Goal: Register for event/course

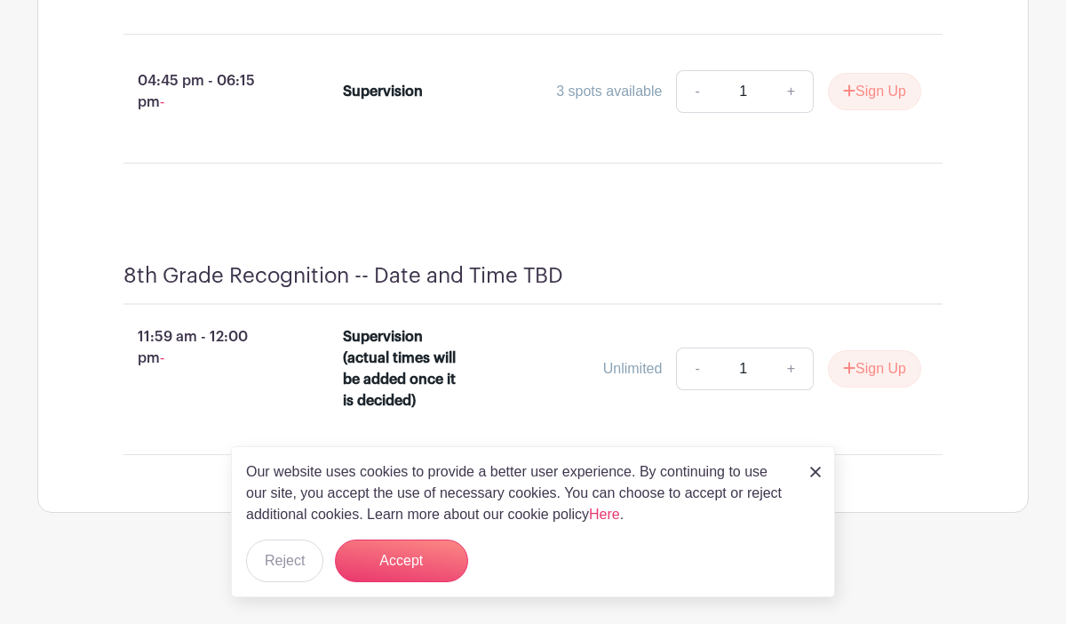
scroll to position [5111, 0]
click at [871, 387] on button "Sign Up" at bounding box center [874, 368] width 93 height 37
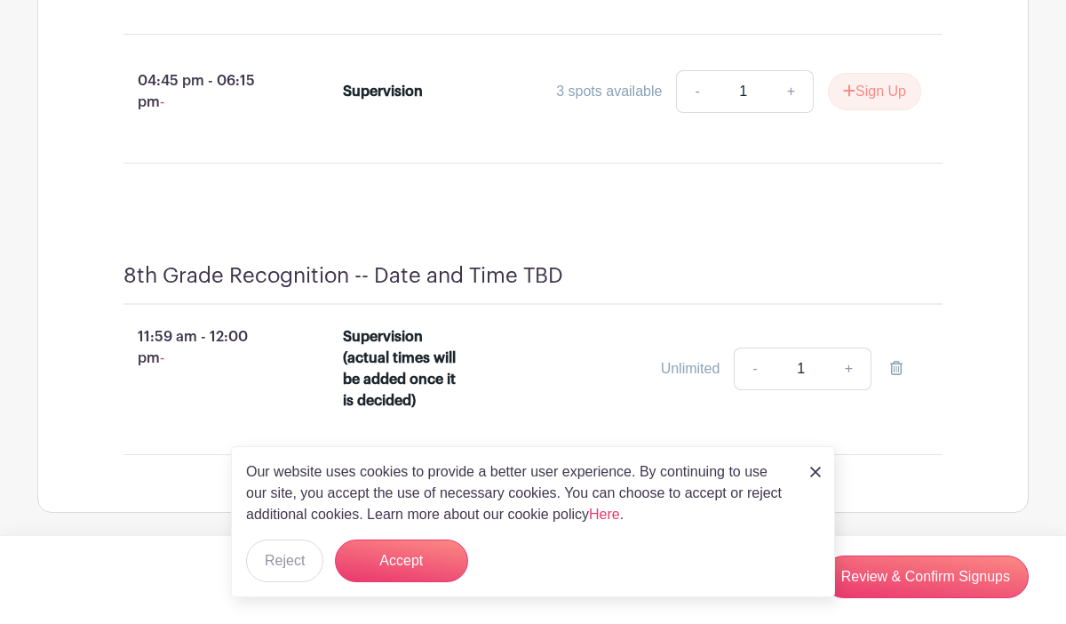
scroll to position [5092, 0]
click at [446, 567] on button "Accept" at bounding box center [401, 560] width 133 height 43
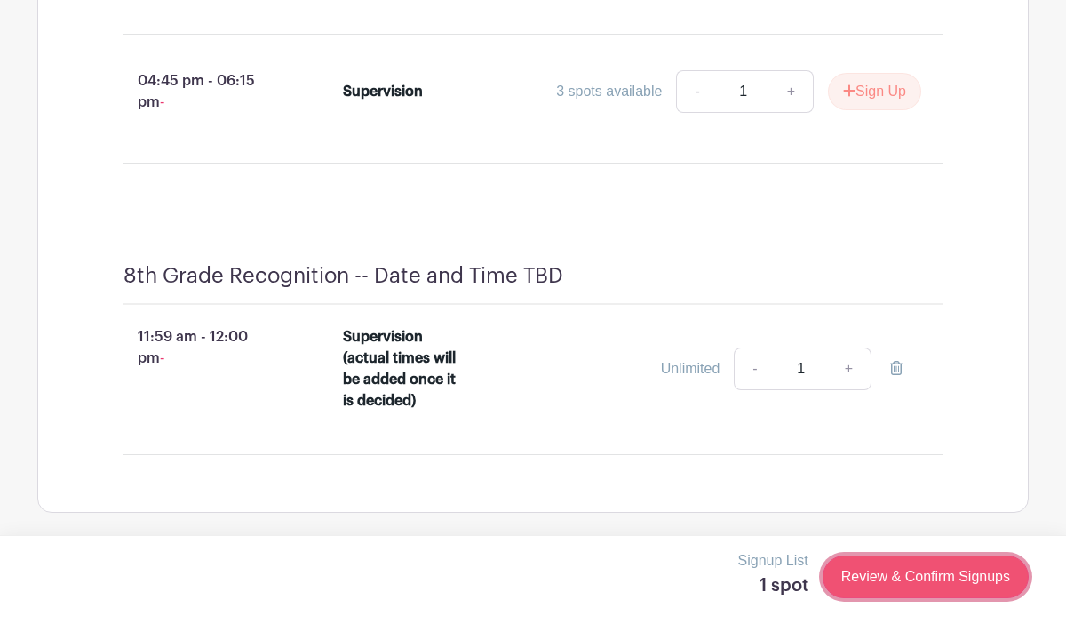
click at [939, 582] on link "Review & Confirm Signups" at bounding box center [926, 576] width 206 height 43
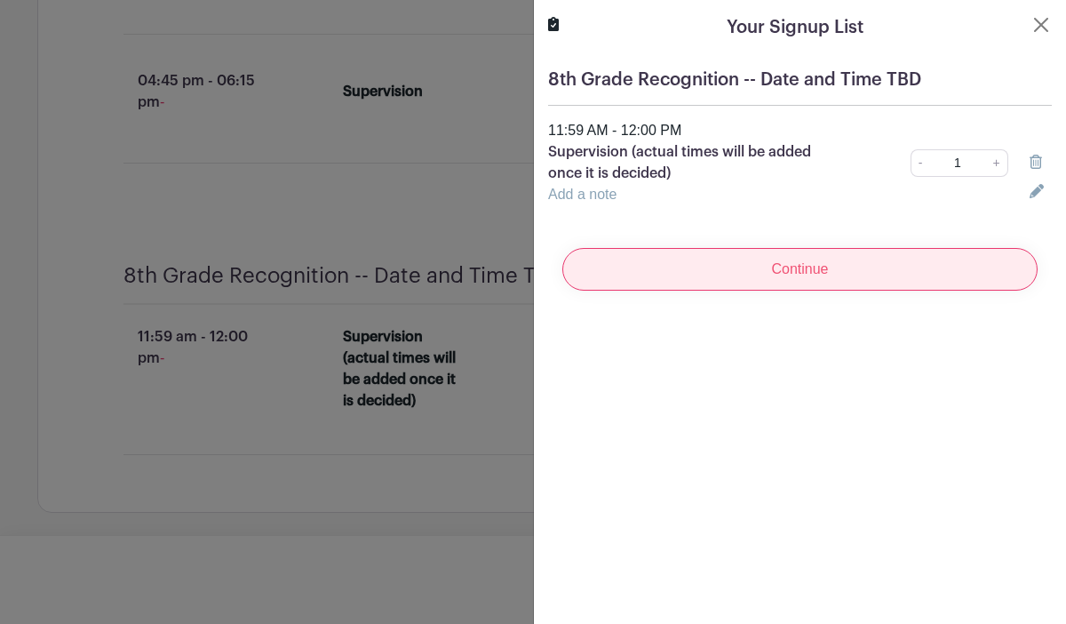
click at [895, 289] on input "Continue" at bounding box center [799, 269] width 475 height 43
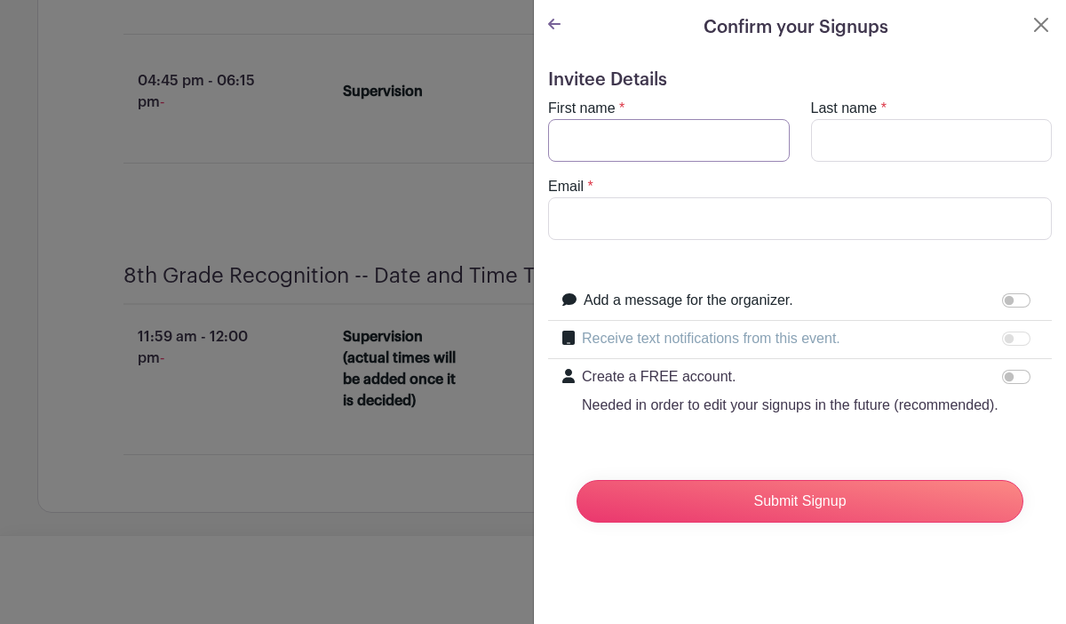
click at [626, 147] on input "First name" at bounding box center [669, 140] width 242 height 43
type input "[PERSON_NAME]"
click at [575, 243] on form "Invitee Details First name * [PERSON_NAME] Last name * [PERSON_NAME] Email * Ad…" at bounding box center [800, 302] width 504 height 467
click at [575, 222] on input "Email" at bounding box center [800, 218] width 504 height 43
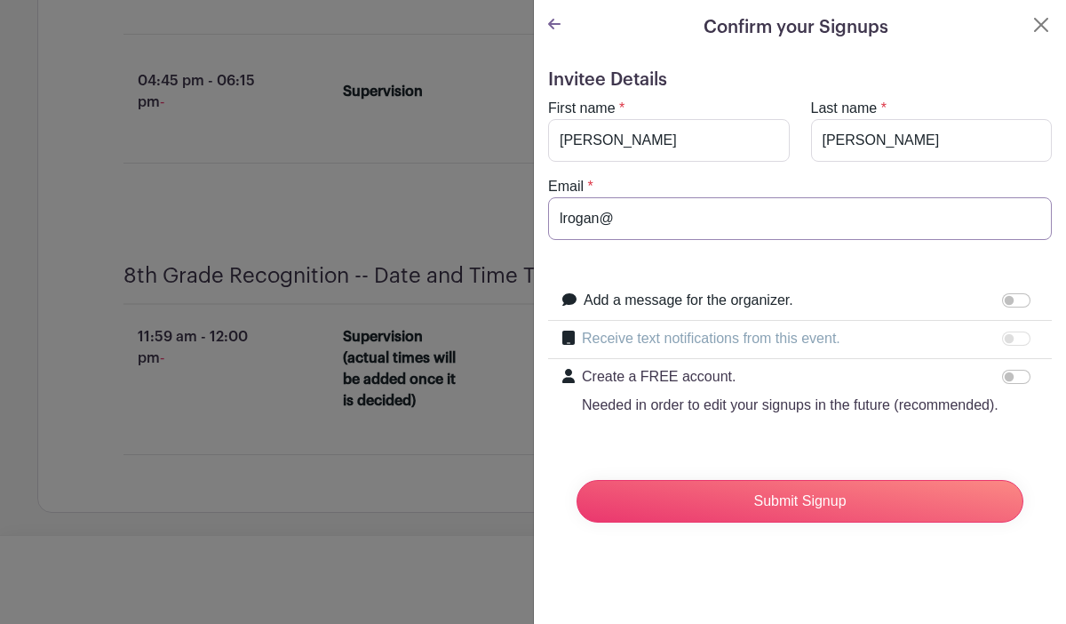
scroll to position [5122, 0]
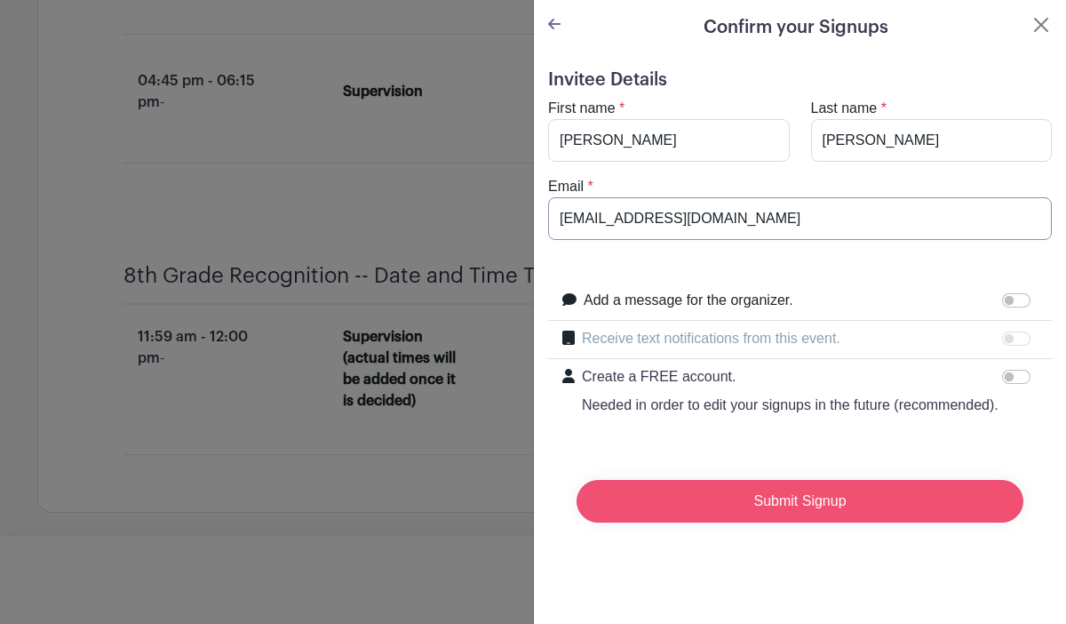
type input "[EMAIL_ADDRESS][DOMAIN_NAME]"
click at [640, 496] on input "Submit Signup" at bounding box center [800, 501] width 447 height 43
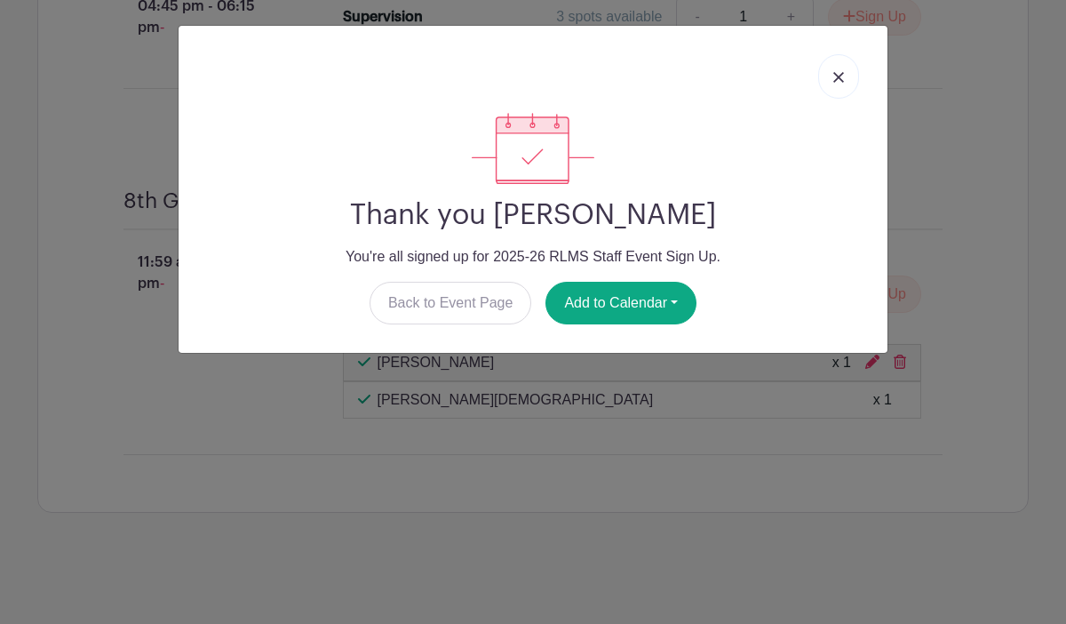
scroll to position [5256, 0]
click at [586, 316] on button "Add to Calendar" at bounding box center [621, 303] width 151 height 43
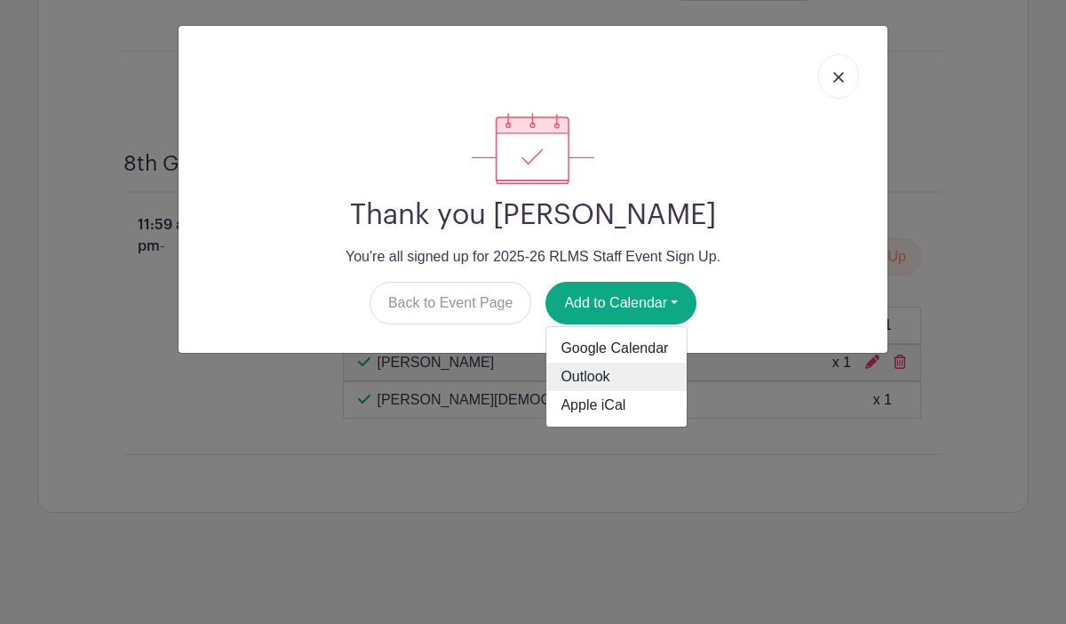
click at [577, 384] on link "Outlook" at bounding box center [616, 377] width 140 height 28
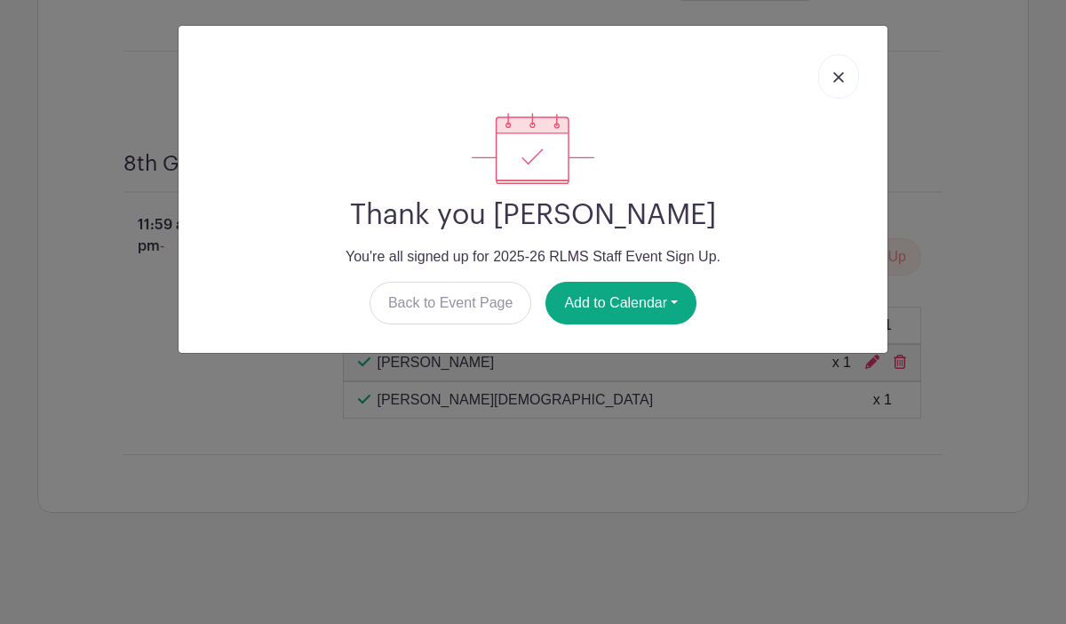
click at [237, 71] on div at bounding box center [533, 76] width 681 height 73
click at [403, 296] on link "Back to Event Page" at bounding box center [451, 303] width 163 height 43
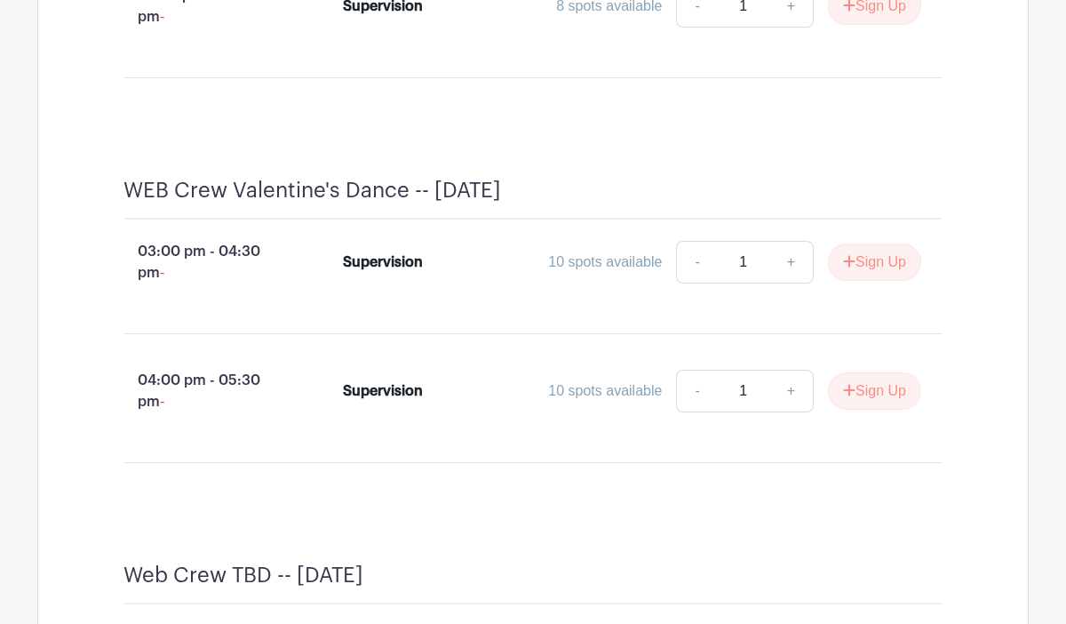
scroll to position [3646, 0]
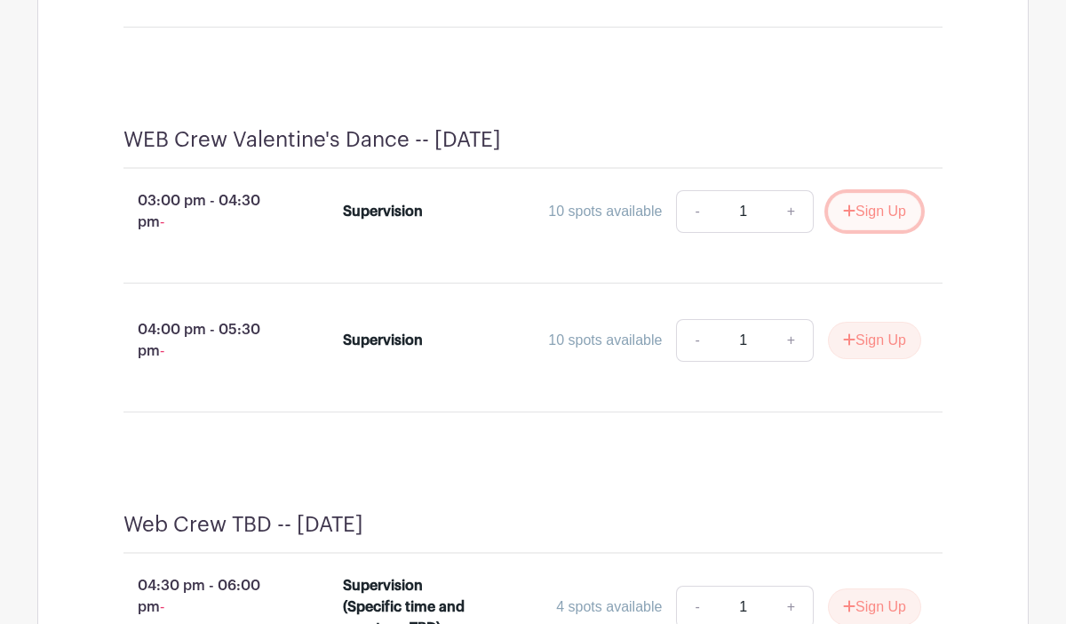
click at [859, 230] on button "Sign Up" at bounding box center [874, 211] width 93 height 37
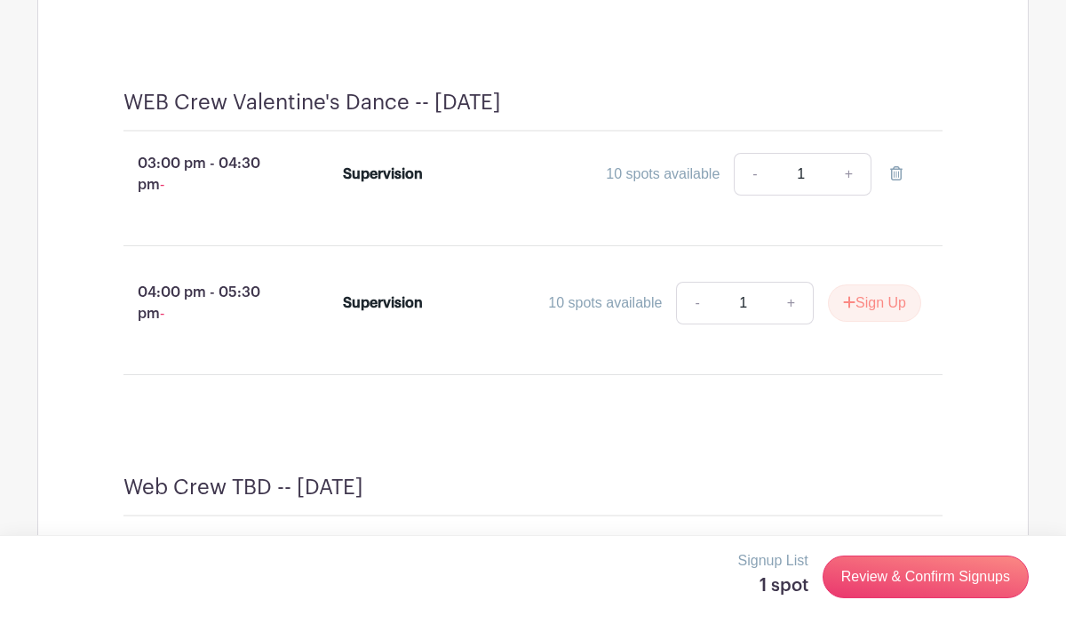
scroll to position [3713, 0]
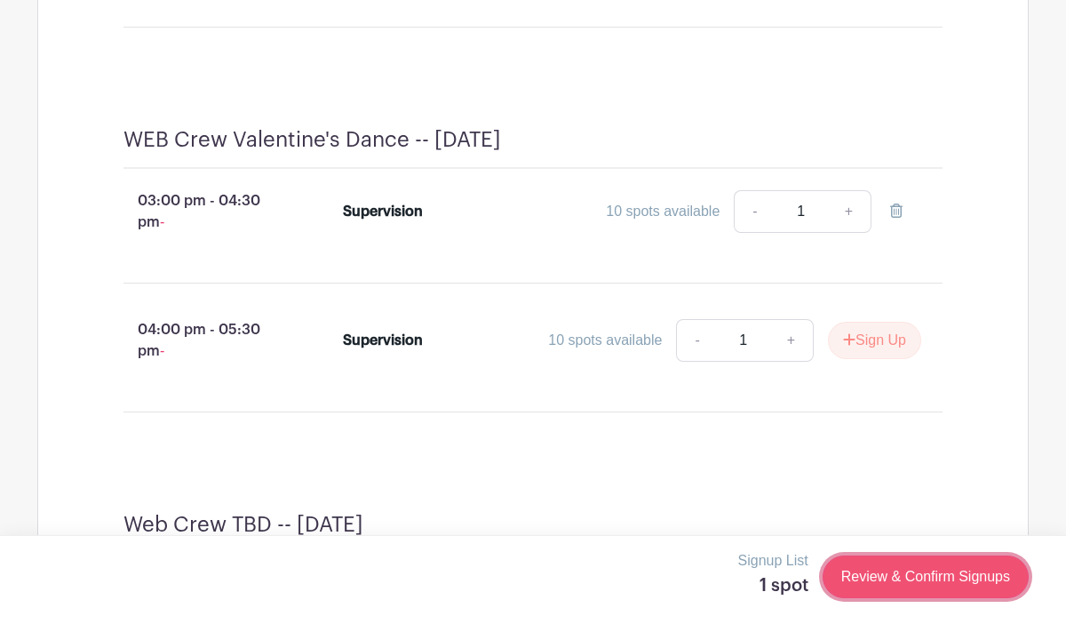
click at [903, 588] on link "Review & Confirm Signups" at bounding box center [926, 576] width 206 height 43
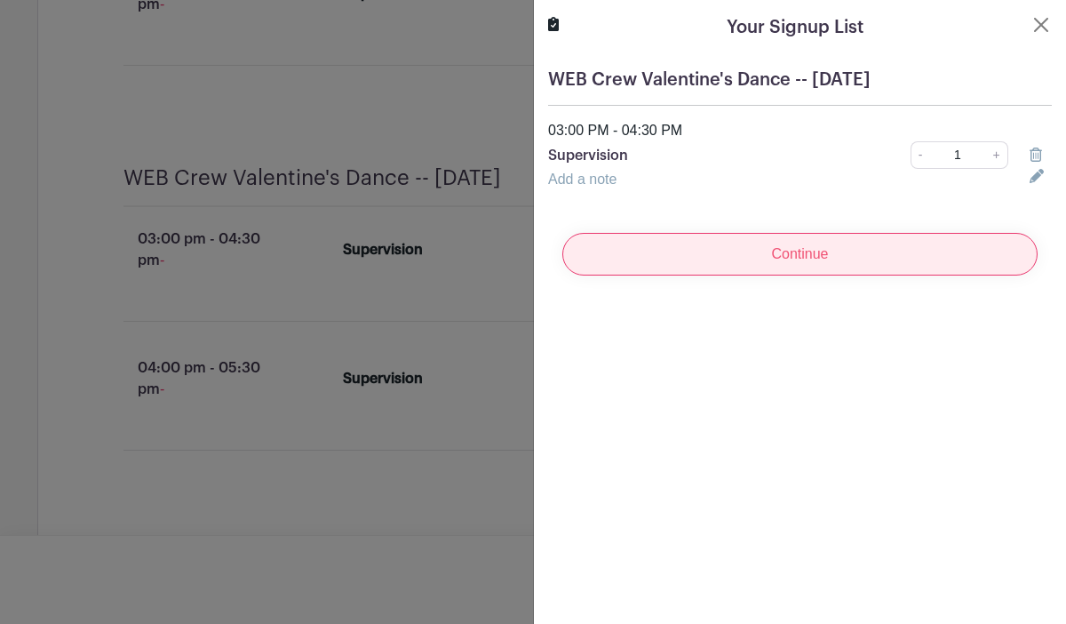
scroll to position [3929, 0]
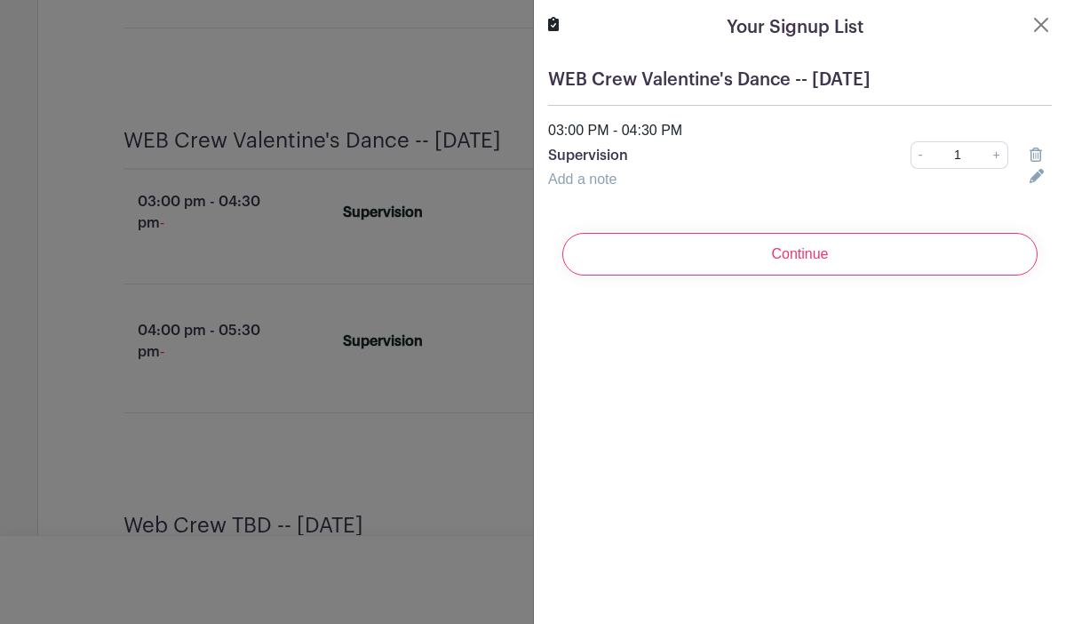
click at [1028, 161] on div at bounding box center [1041, 155] width 44 height 21
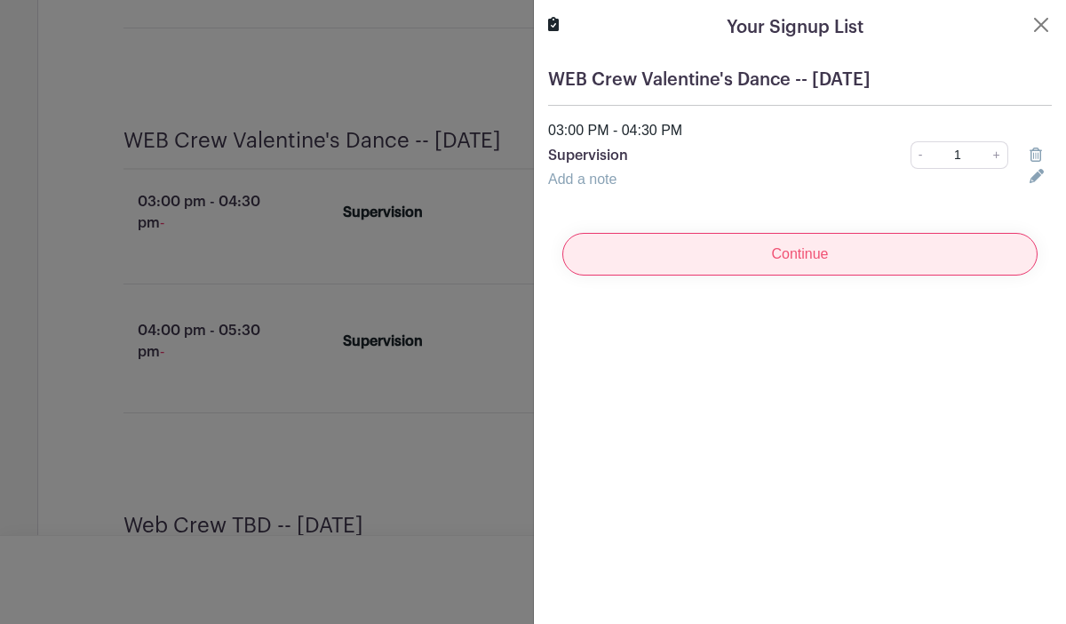
scroll to position [3967, 0]
click at [805, 259] on input "Continue" at bounding box center [799, 254] width 475 height 43
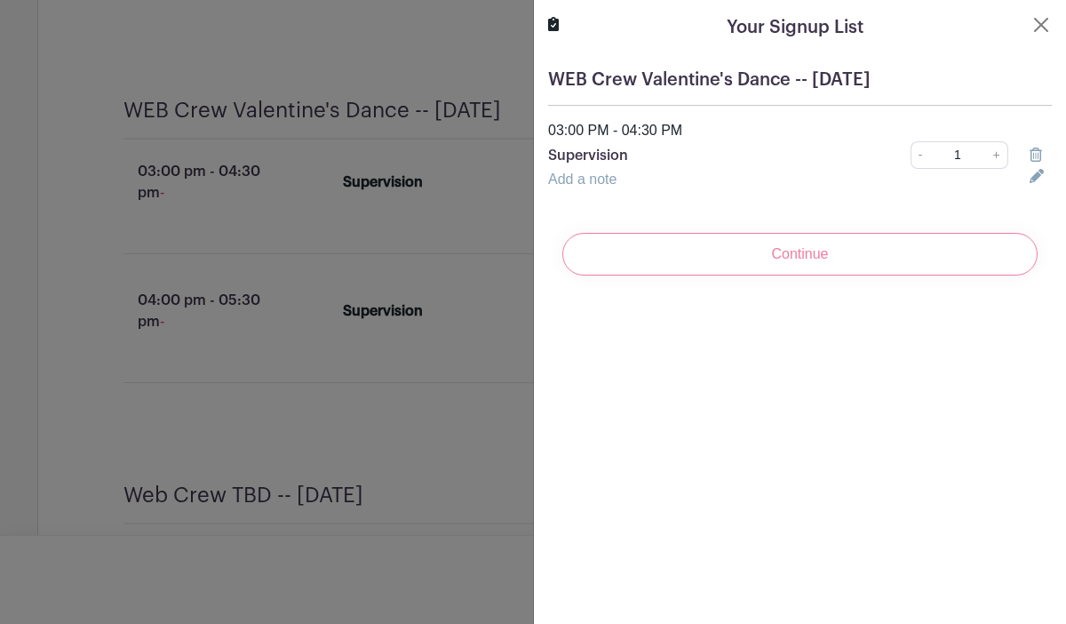
scroll to position [4026, 0]
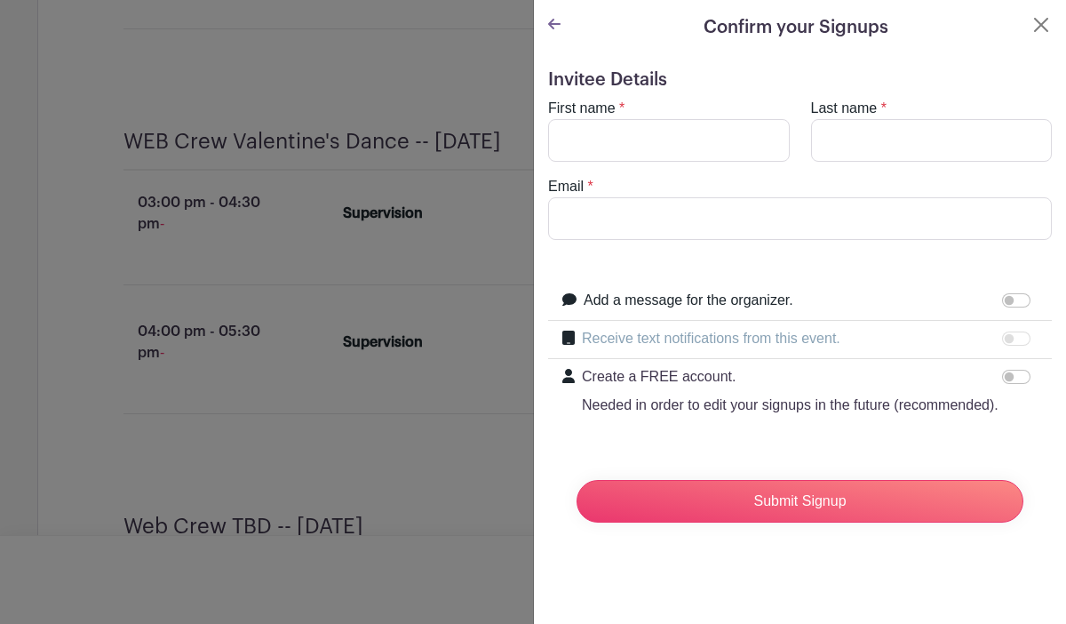
click at [792, 266] on form "Invitee Details First name * Last name * Email * Add a message for the organize…" at bounding box center [800, 302] width 504 height 467
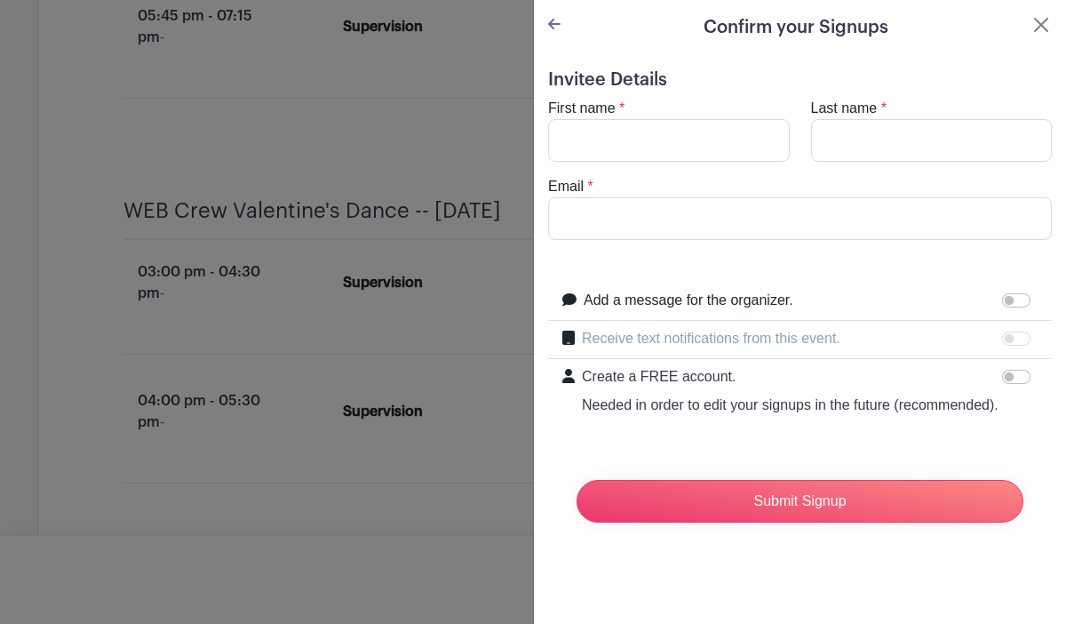
scroll to position [4095, 0]
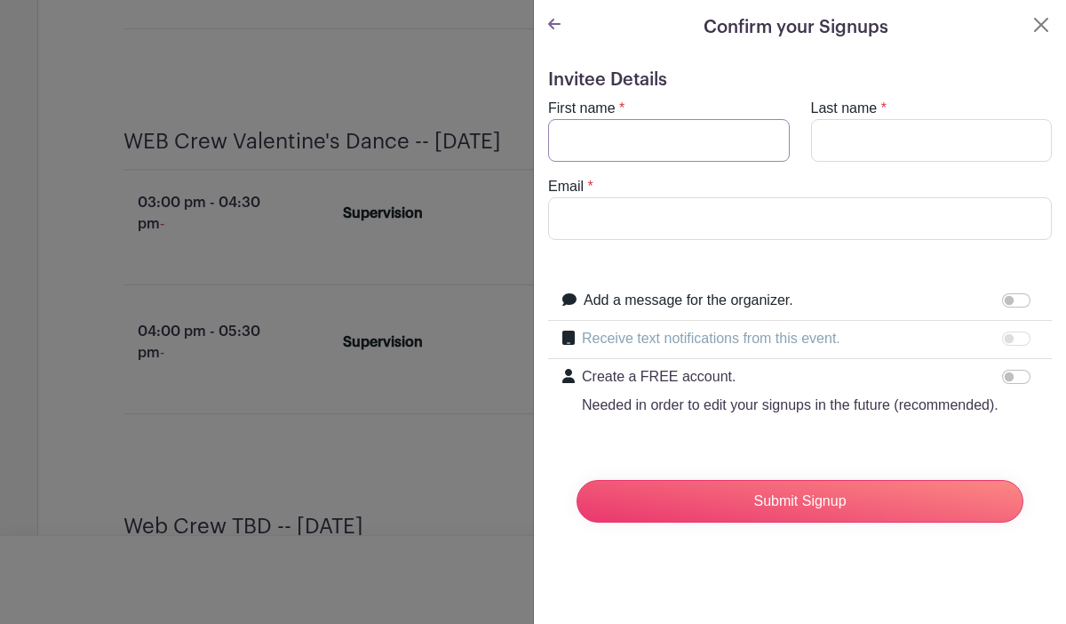
click at [645, 148] on input "First name" at bounding box center [669, 140] width 242 height 43
type input "[PERSON_NAME]"
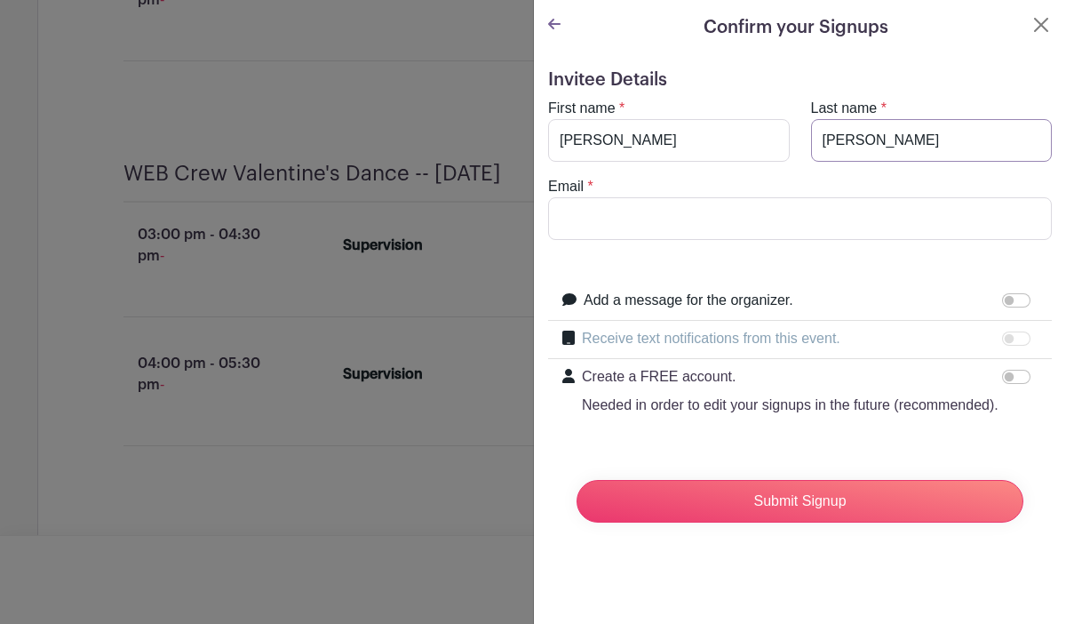
scroll to position [4127, 0]
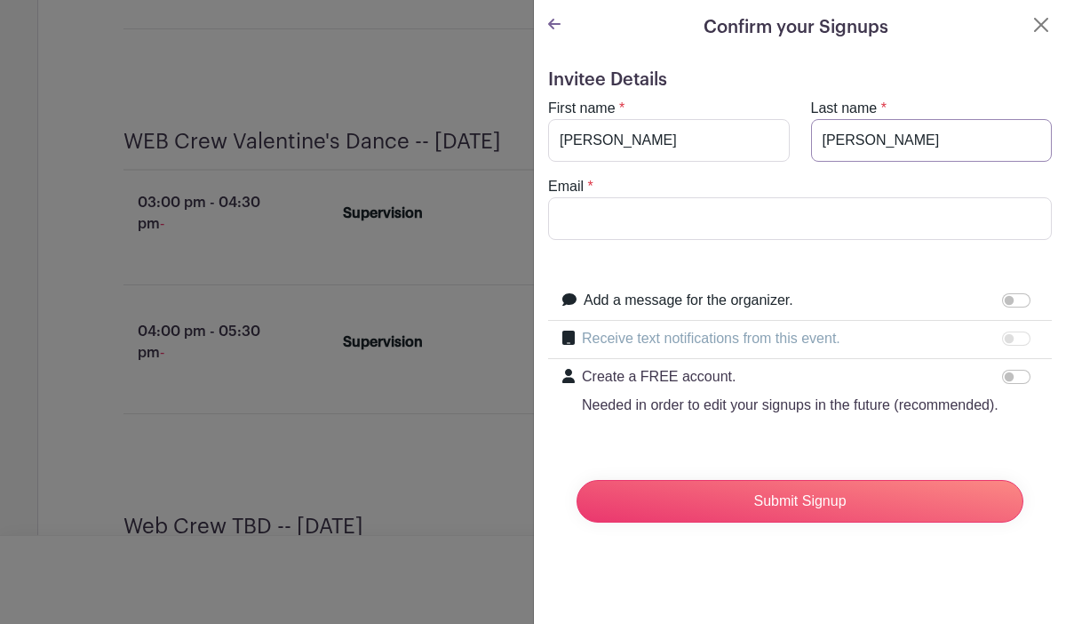
type input "[PERSON_NAME]"
click at [568, 223] on input "Email" at bounding box center [800, 218] width 504 height 43
type input "[EMAIL_ADDRESS][DOMAIN_NAME]"
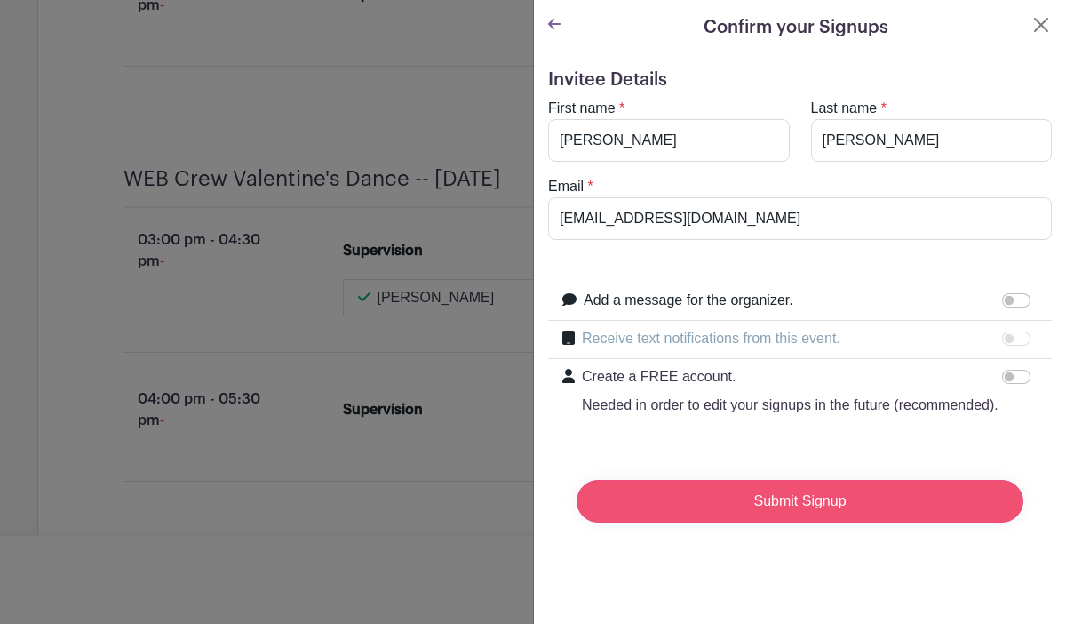
click at [680, 507] on input "Submit Signup" at bounding box center [800, 501] width 447 height 43
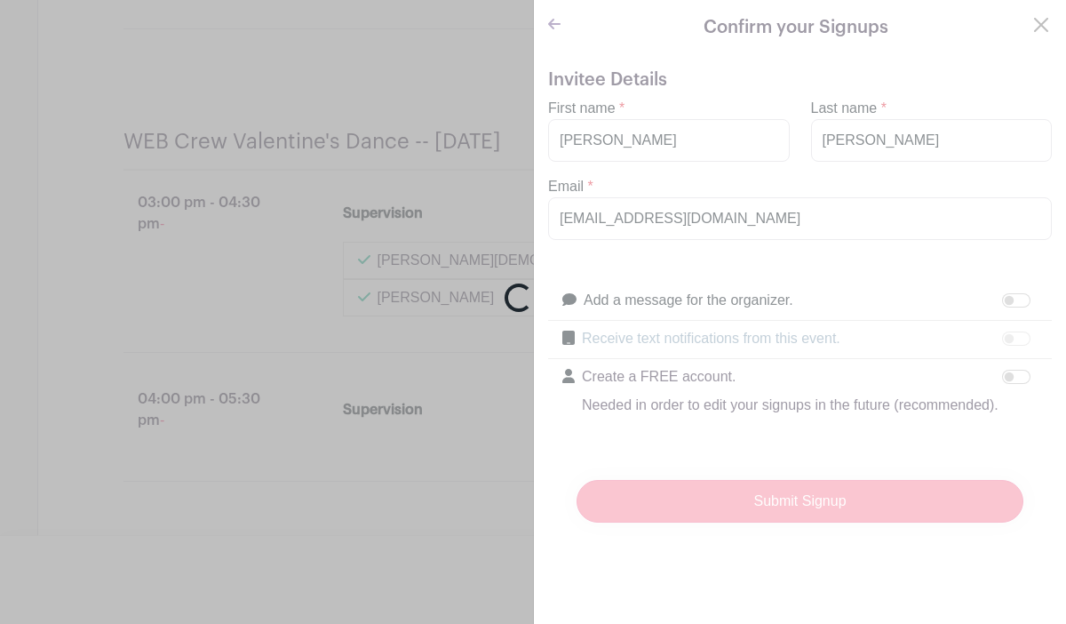
scroll to position [4264, 0]
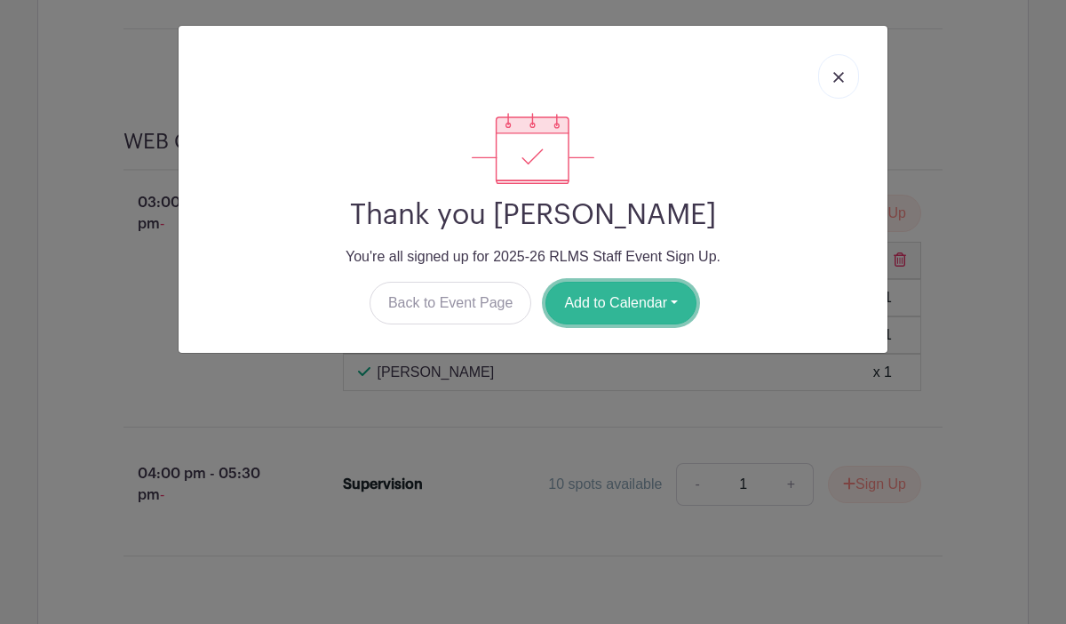
click at [640, 311] on button "Add to Calendar" at bounding box center [621, 303] width 151 height 43
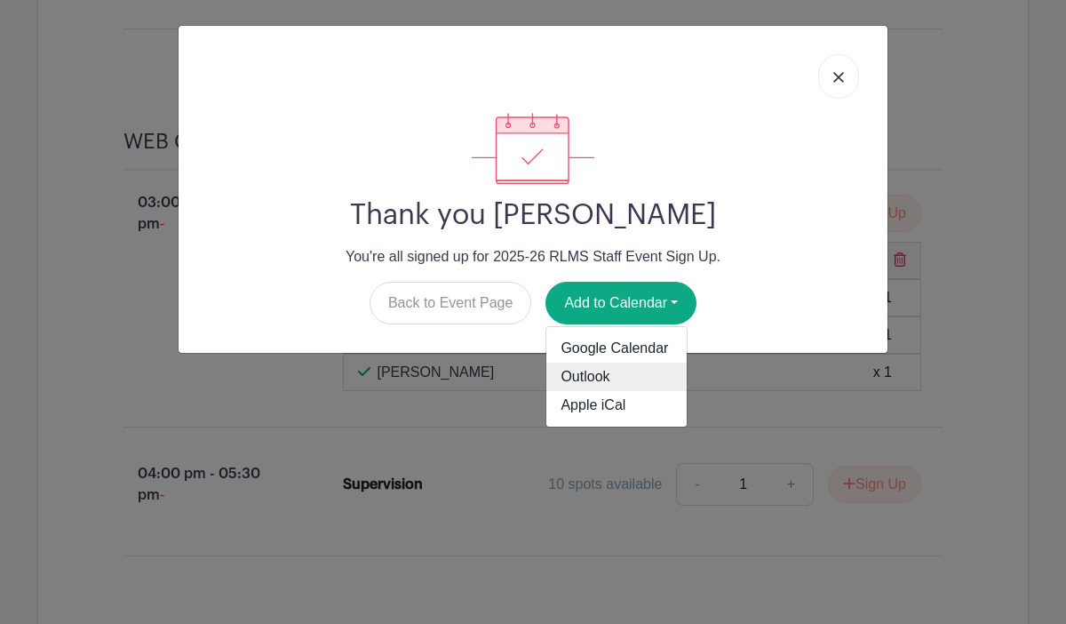
click at [616, 379] on link "Outlook" at bounding box center [616, 377] width 140 height 28
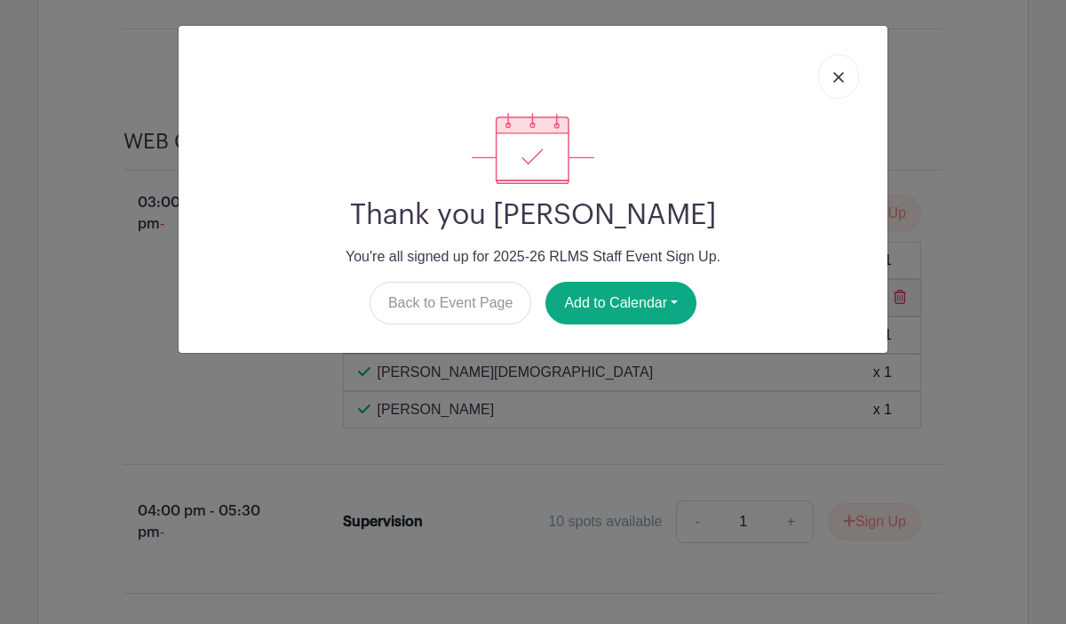
scroll to position [4331, 0]
click at [583, 321] on button "Add to Calendar" at bounding box center [621, 303] width 151 height 43
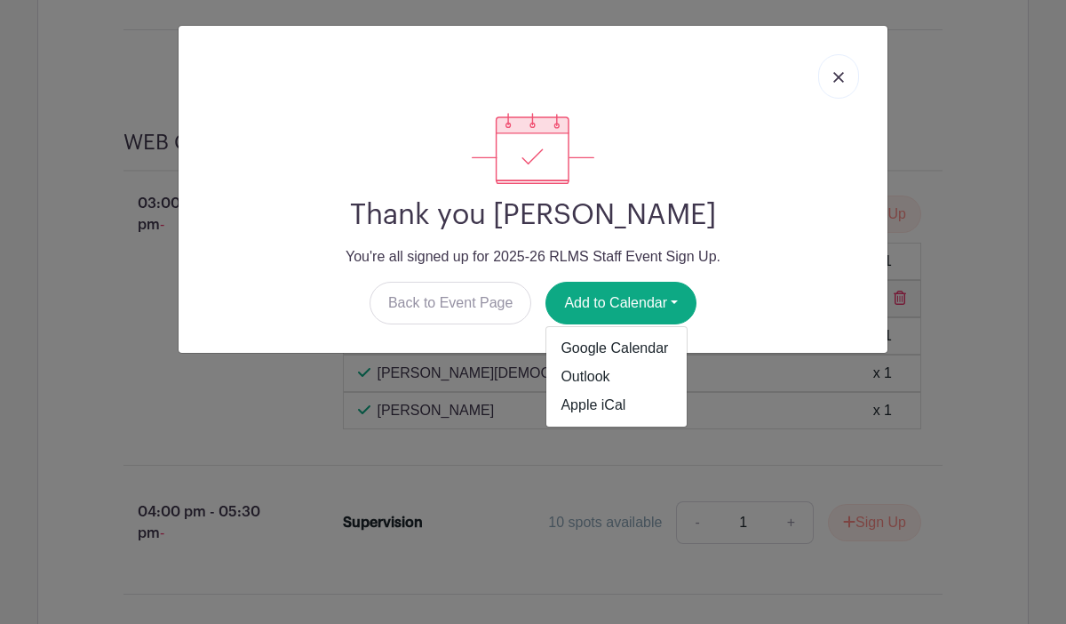
click at [833, 74] on img at bounding box center [838, 77] width 11 height 11
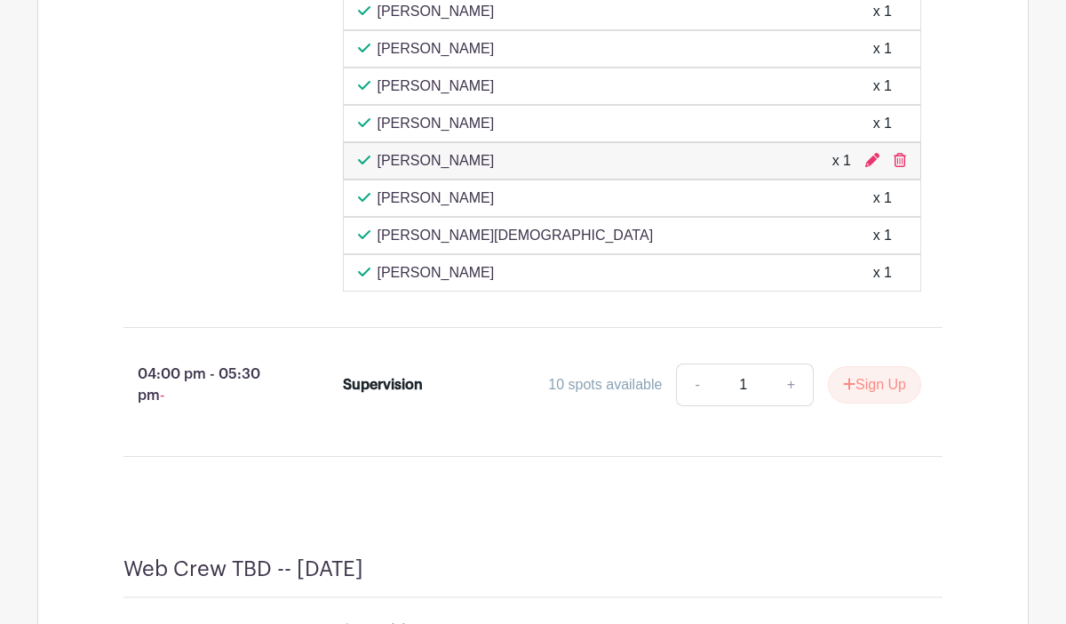
scroll to position [4722, 0]
click at [843, 172] on div "x 1" at bounding box center [842, 161] width 19 height 21
click at [870, 168] on icon at bounding box center [872, 161] width 14 height 14
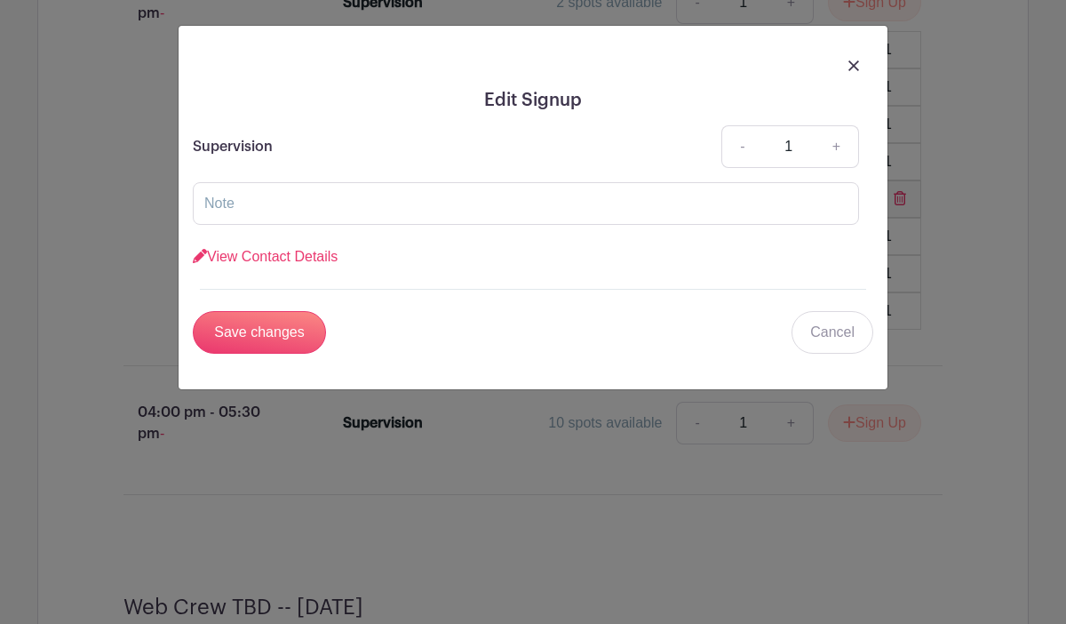
scroll to position [4759, 0]
click at [849, 58] on link at bounding box center [854, 64] width 11 height 21
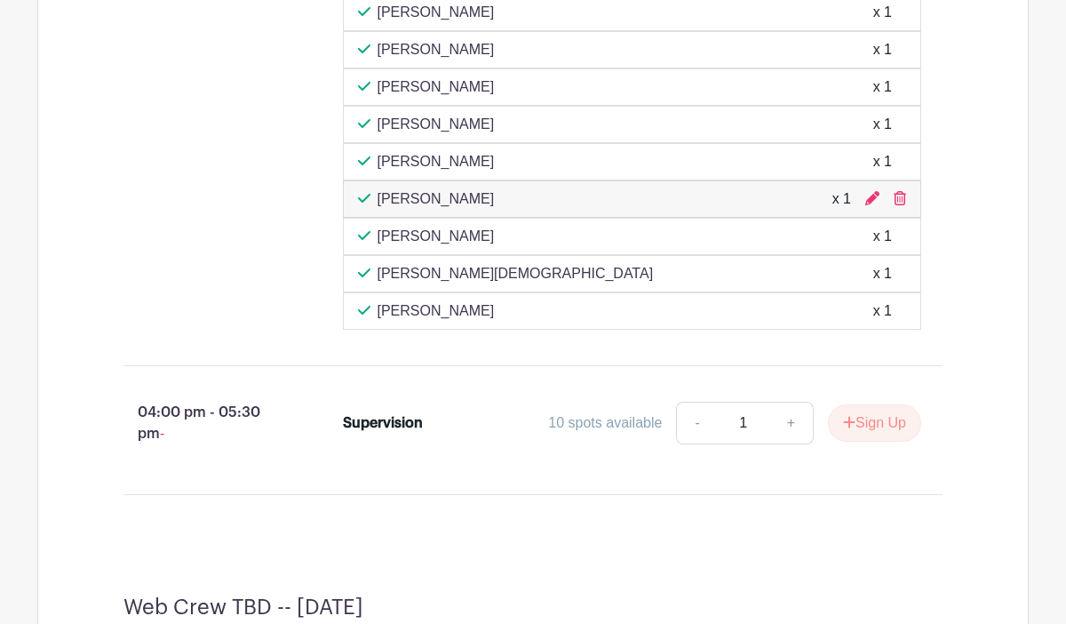
scroll to position [4797, 0]
click at [959, 175] on div "Supervision 1 spot available - 1 + Sign Up [PERSON_NAME] x 1 [PERSON_NAME] x 1 …" at bounding box center [644, 137] width 658 height 400
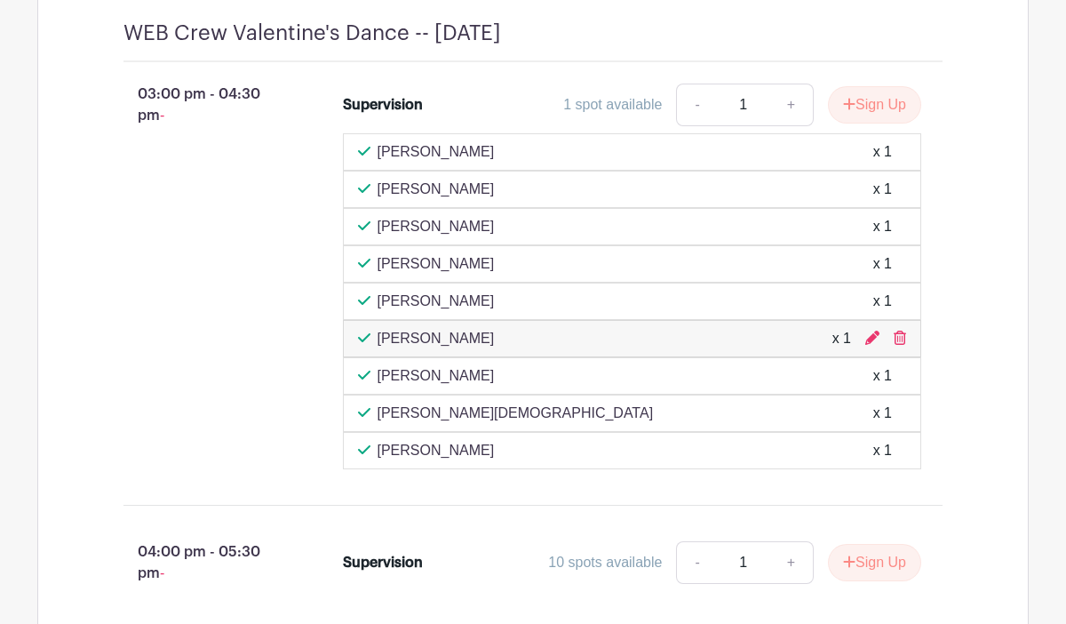
scroll to position [4725, 0]
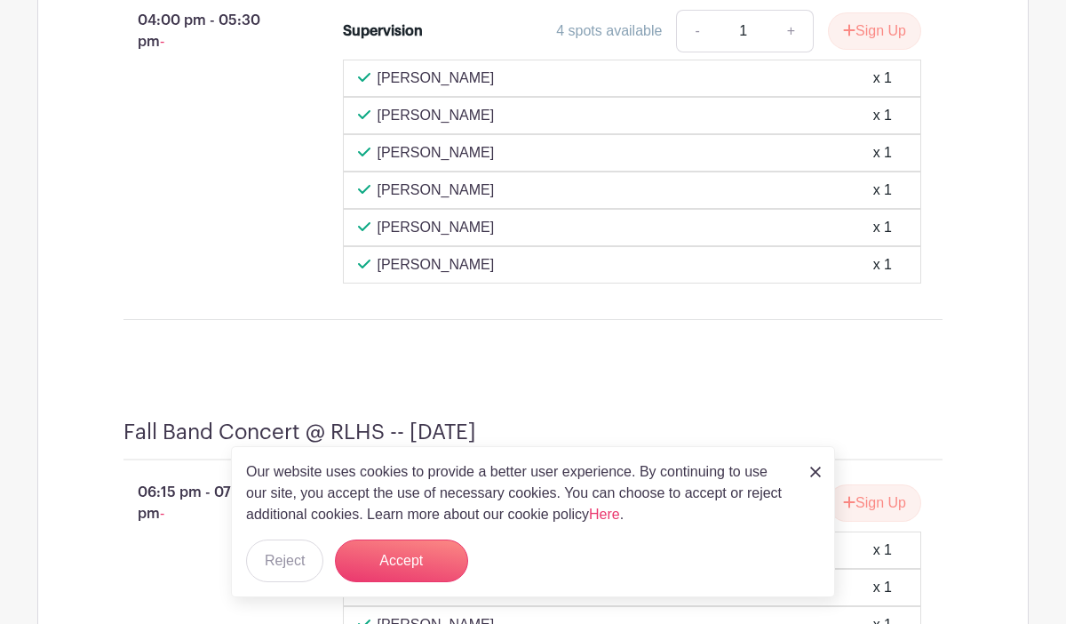
scroll to position [2049, 0]
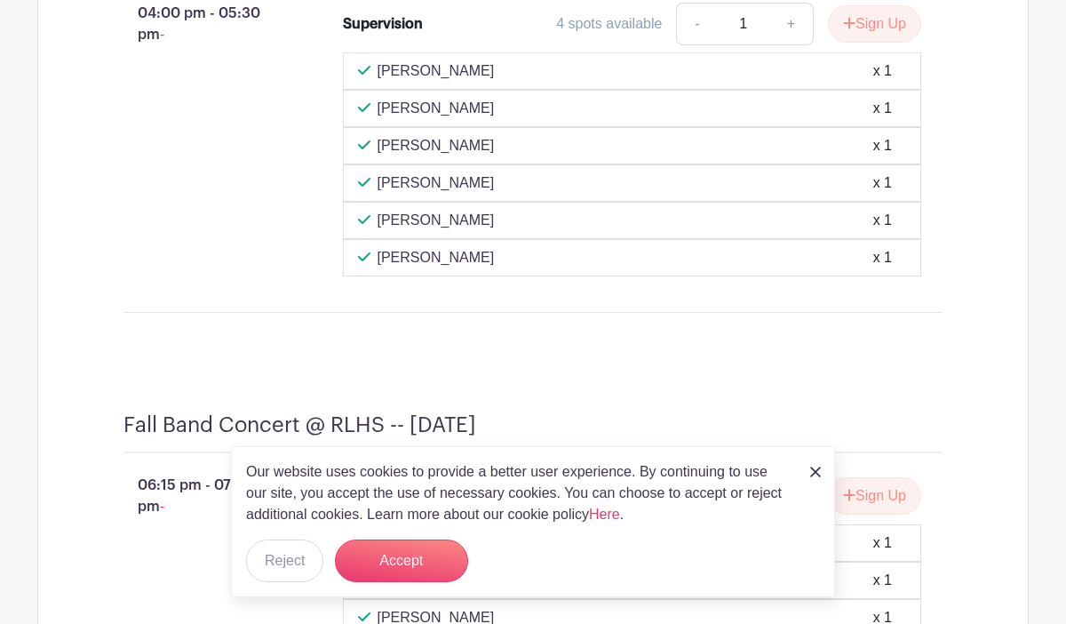
click at [818, 467] on img at bounding box center [815, 472] width 11 height 11
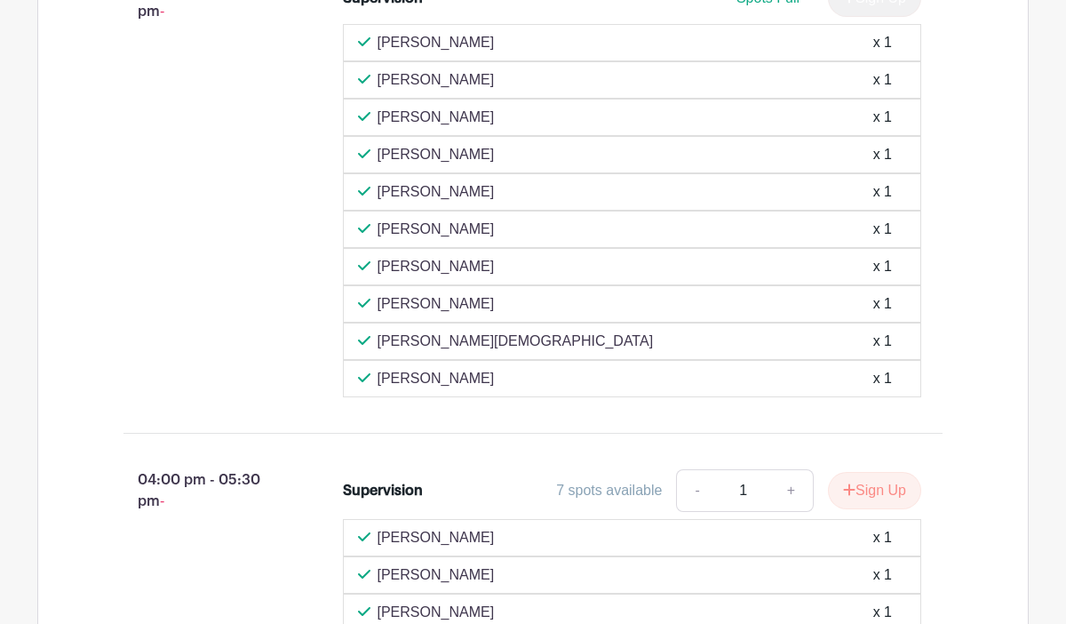
scroll to position [5384, 0]
